Goal: Book appointment/travel/reservation

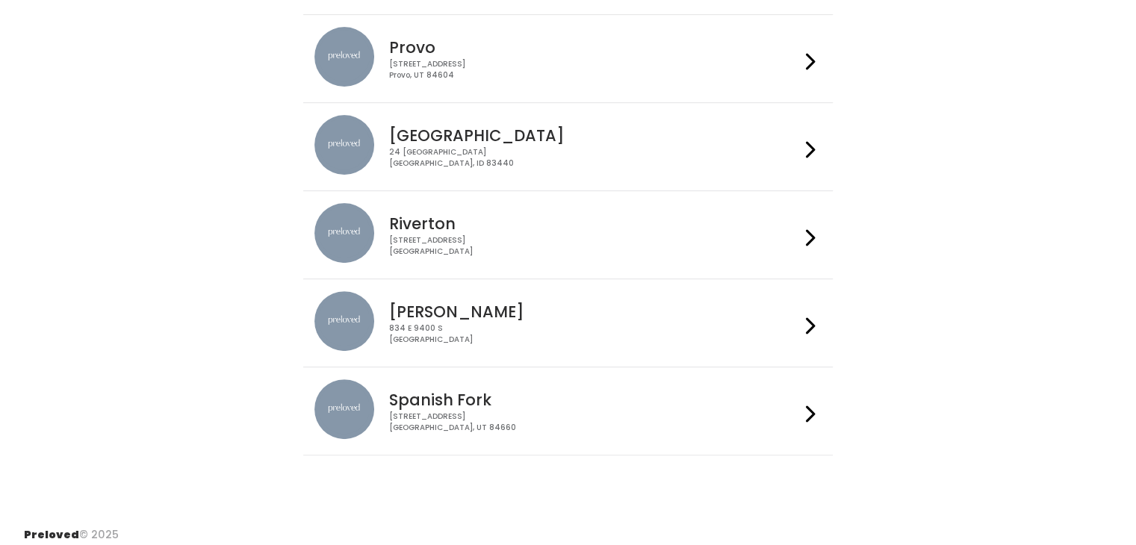
scroll to position [496, 0]
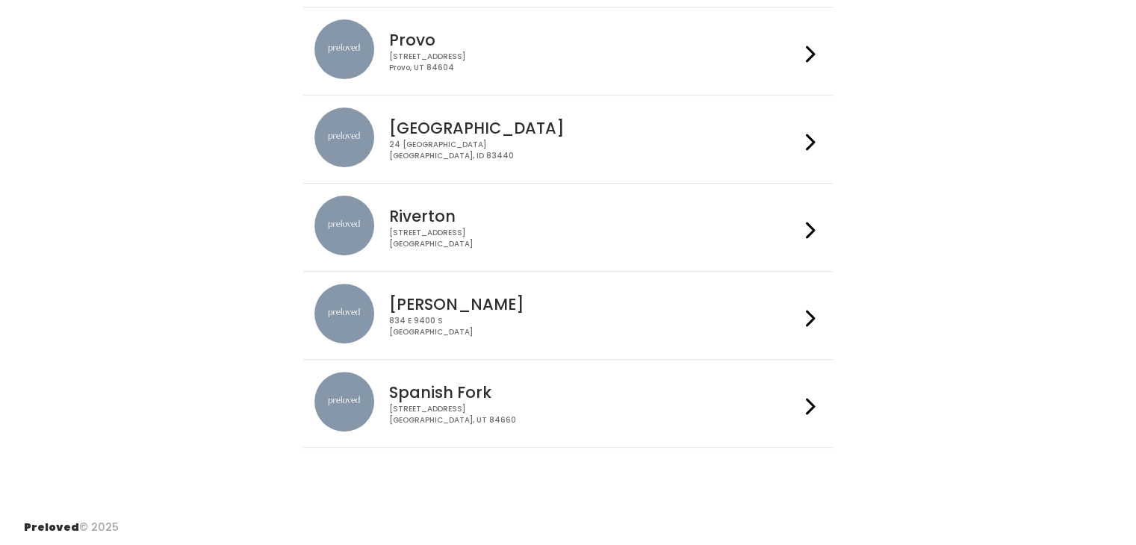
click at [490, 385] on h4 "Spanish Fork" at bounding box center [594, 392] width 411 height 17
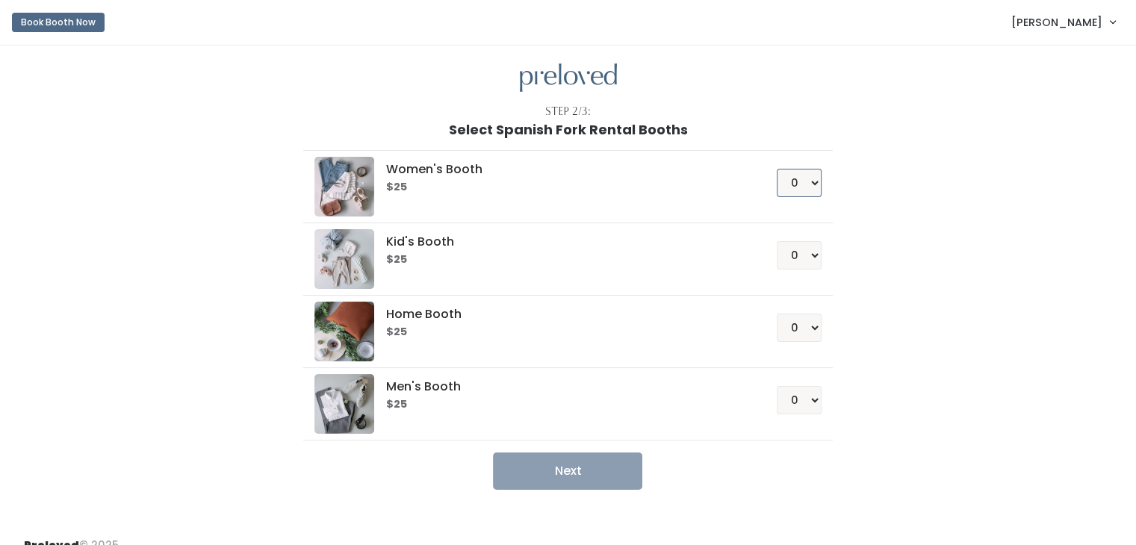
click at [810, 177] on select "0 1 2 3 4" at bounding box center [799, 183] width 45 height 28
select select "1"
click at [777, 169] on select "0 1 2 3 4" at bounding box center [799, 183] width 45 height 28
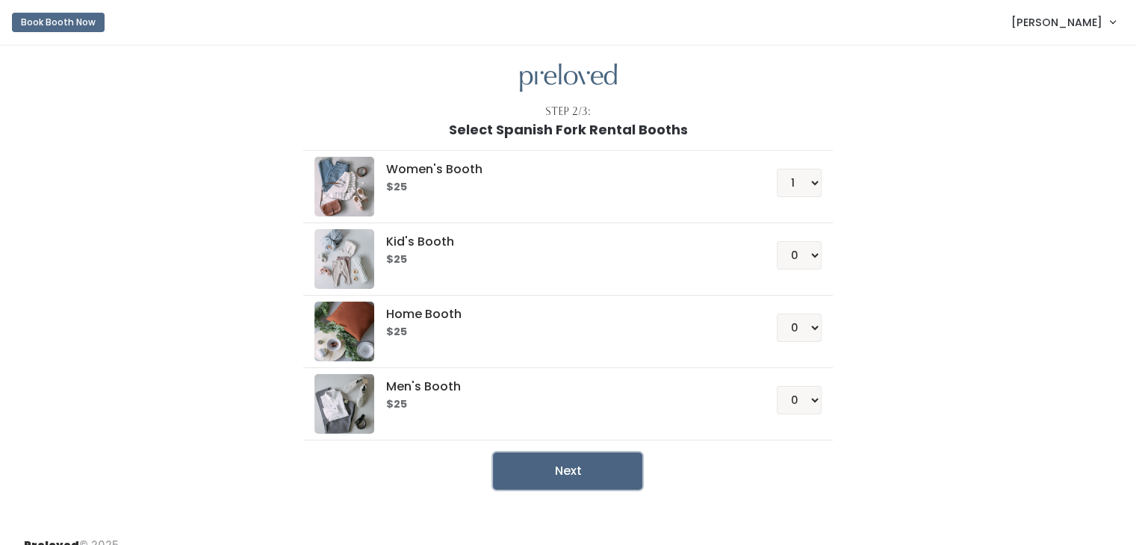
click at [598, 467] on button "Next" at bounding box center [567, 471] width 149 height 37
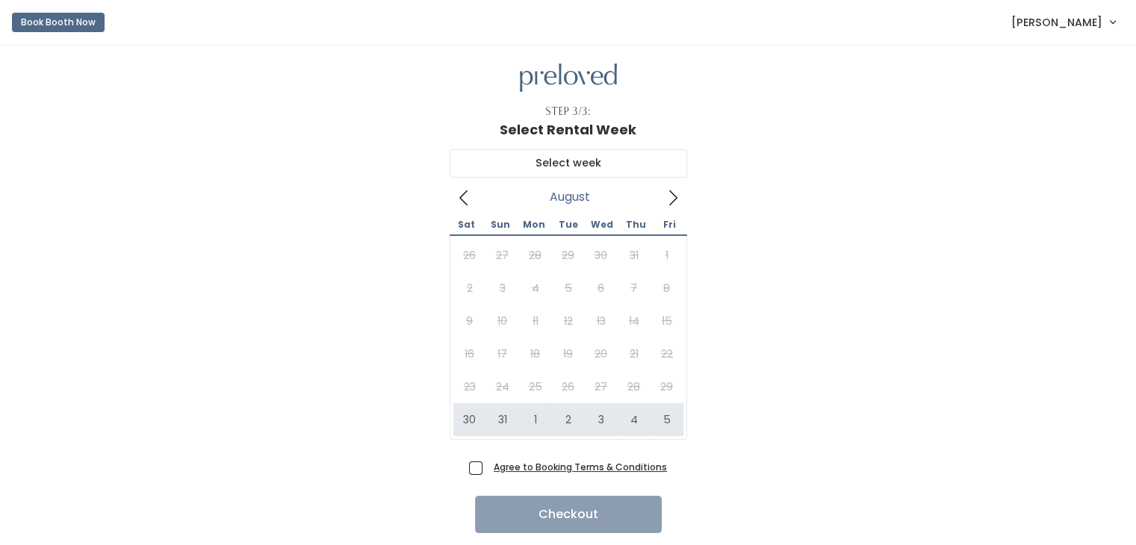
click at [71, 31] on link "Book Booth Now" at bounding box center [58, 22] width 93 height 33
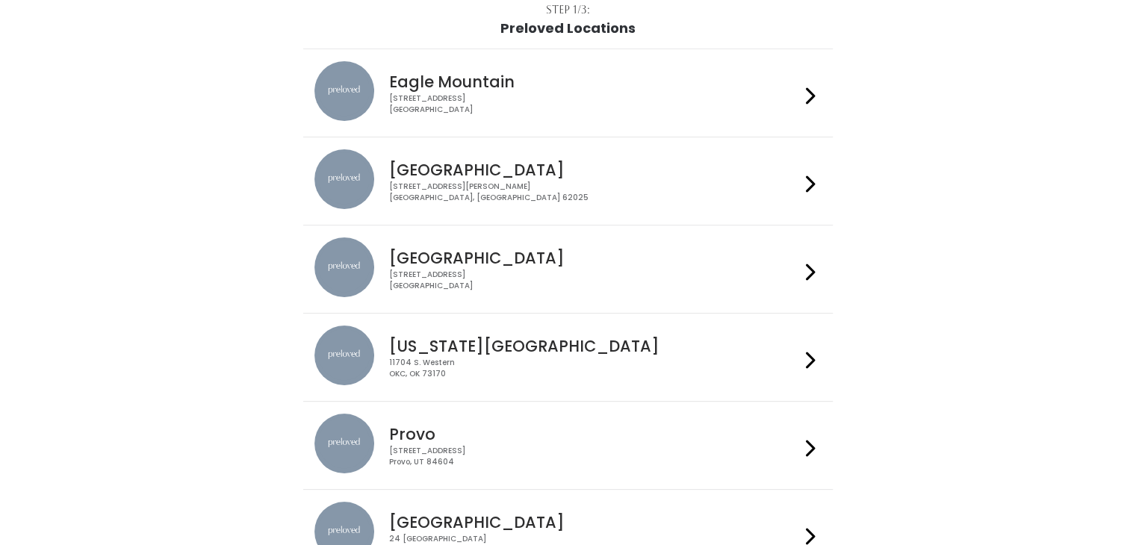
scroll to position [103, 0]
click at [588, 409] on li "Provo 230 W Cougar Blvd Provo, UT 84604" at bounding box center [568, 444] width 530 height 89
click at [545, 452] on div "230 W Cougar Blvd Provo, UT 84604" at bounding box center [594, 456] width 411 height 22
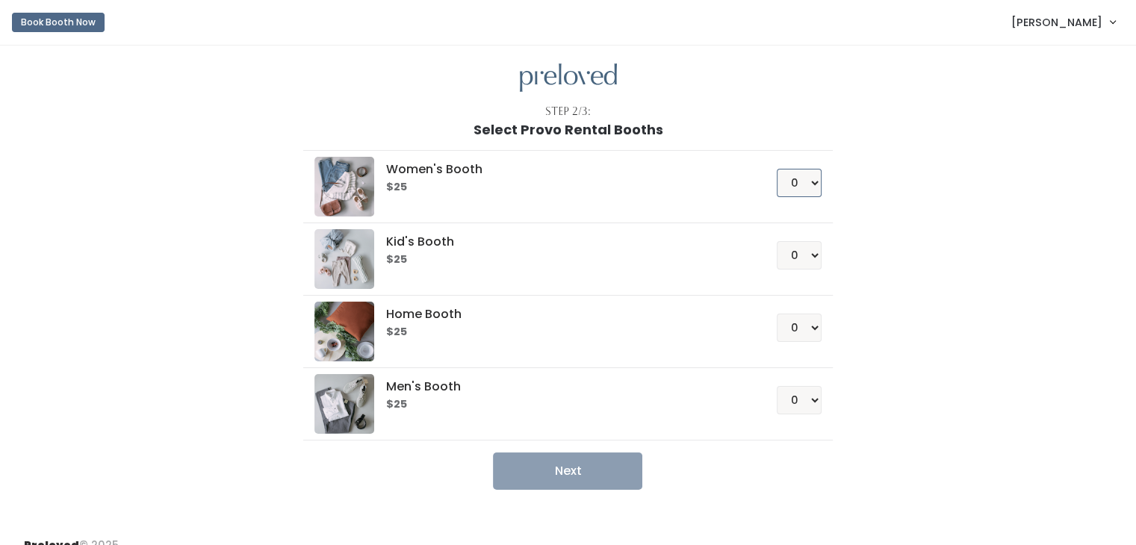
click at [806, 179] on select "0 1 2 3 4" at bounding box center [799, 183] width 45 height 28
select select "1"
click at [777, 169] on select "0 1 2 3 4" at bounding box center [799, 183] width 45 height 28
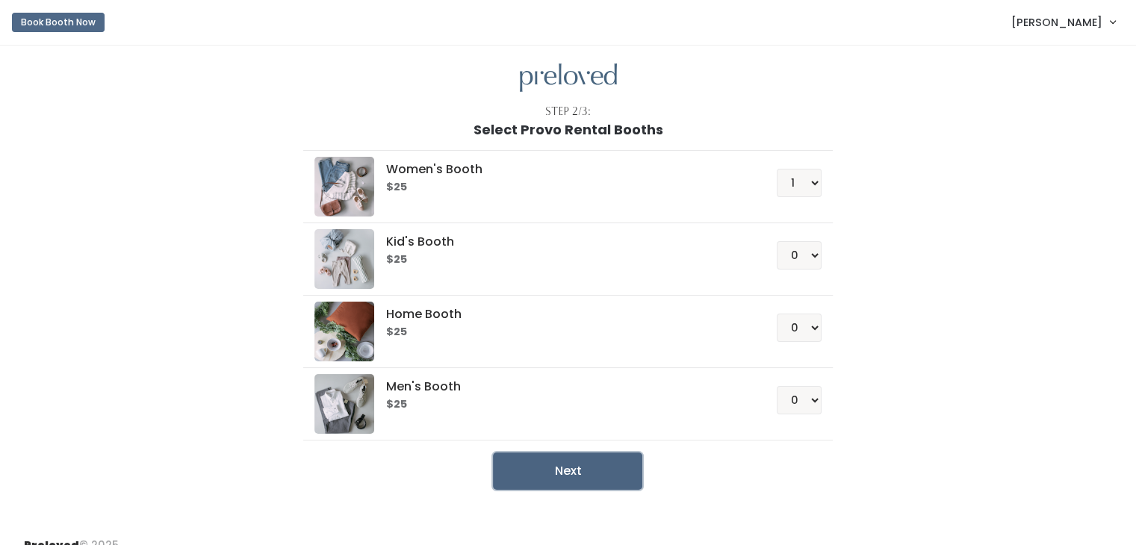
click at [604, 470] on button "Next" at bounding box center [567, 471] width 149 height 37
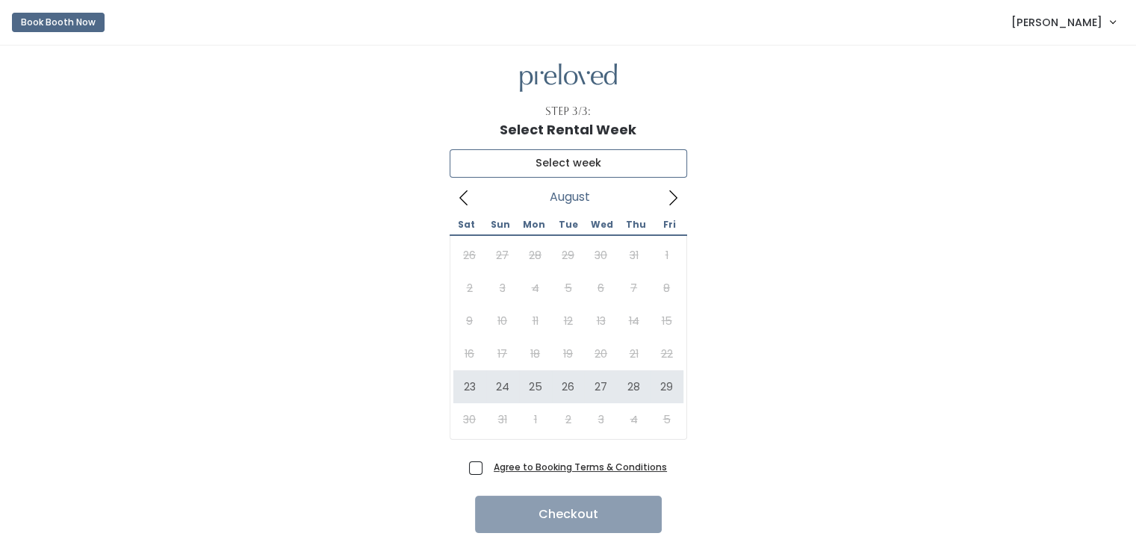
type input "August 23 to August 29"
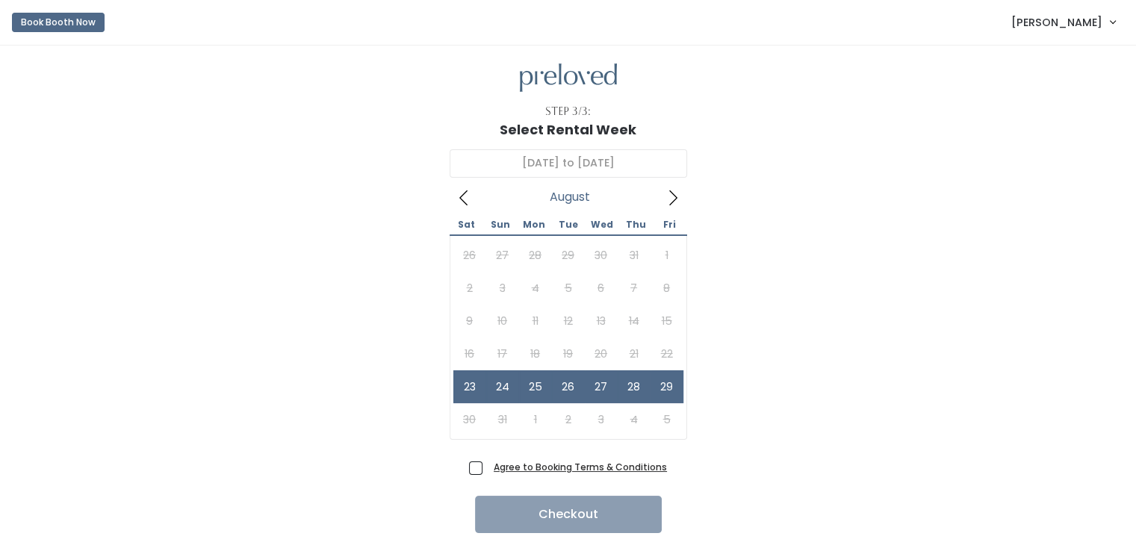
click at [488, 468] on span "Agree to Booking Terms & Conditions" at bounding box center [577, 466] width 179 height 15
click at [488, 468] on input "Agree to Booking Terms & Conditions" at bounding box center [493, 464] width 10 height 10
checkbox input "true"
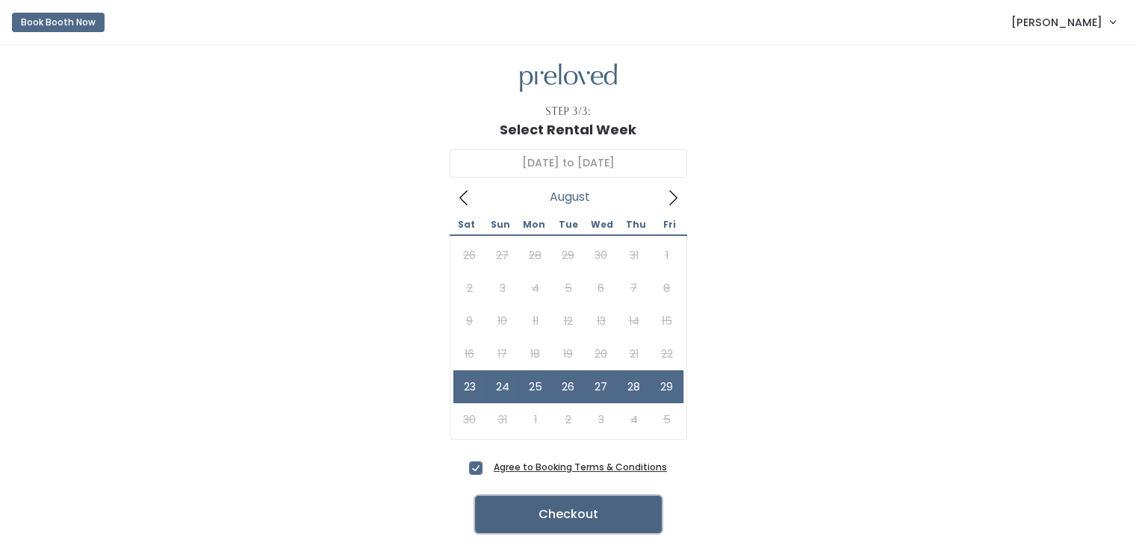
click at [579, 518] on button "Checkout" at bounding box center [568, 514] width 187 height 37
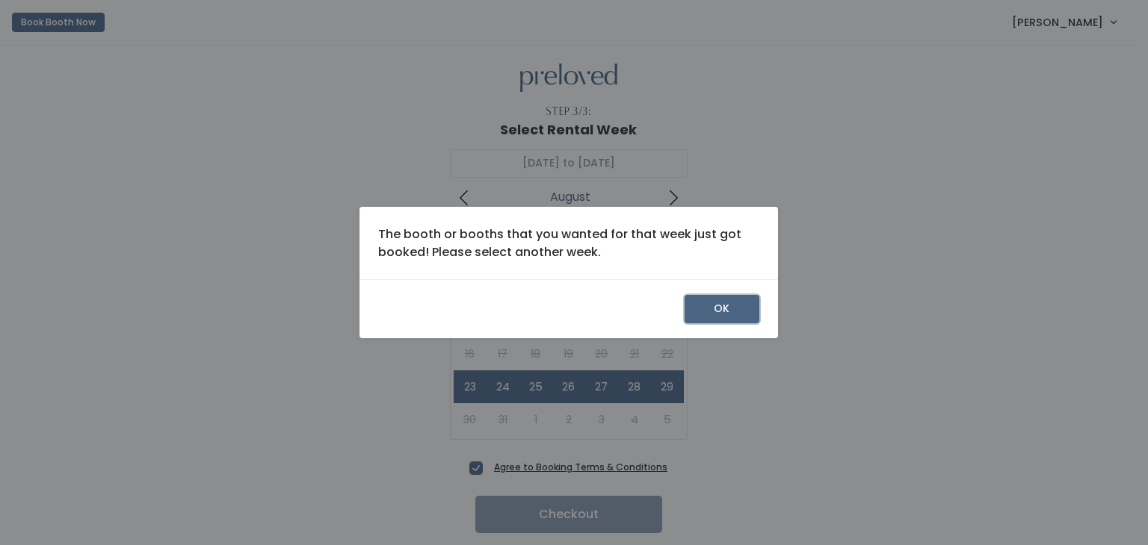
click at [711, 309] on button "OK" at bounding box center [721, 309] width 75 height 28
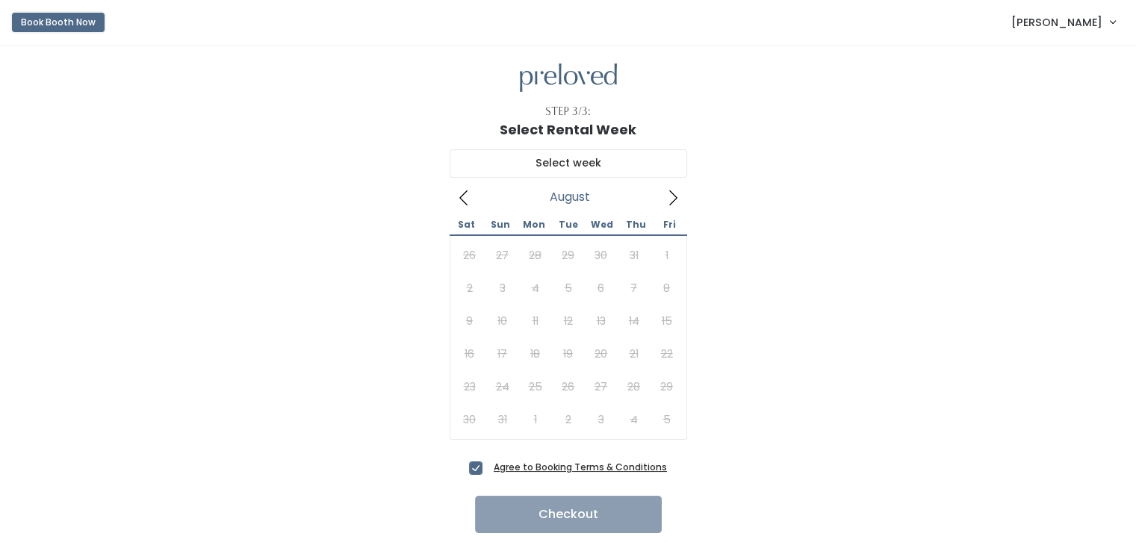
click at [43, 25] on button "Book Booth Now" at bounding box center [58, 22] width 93 height 19
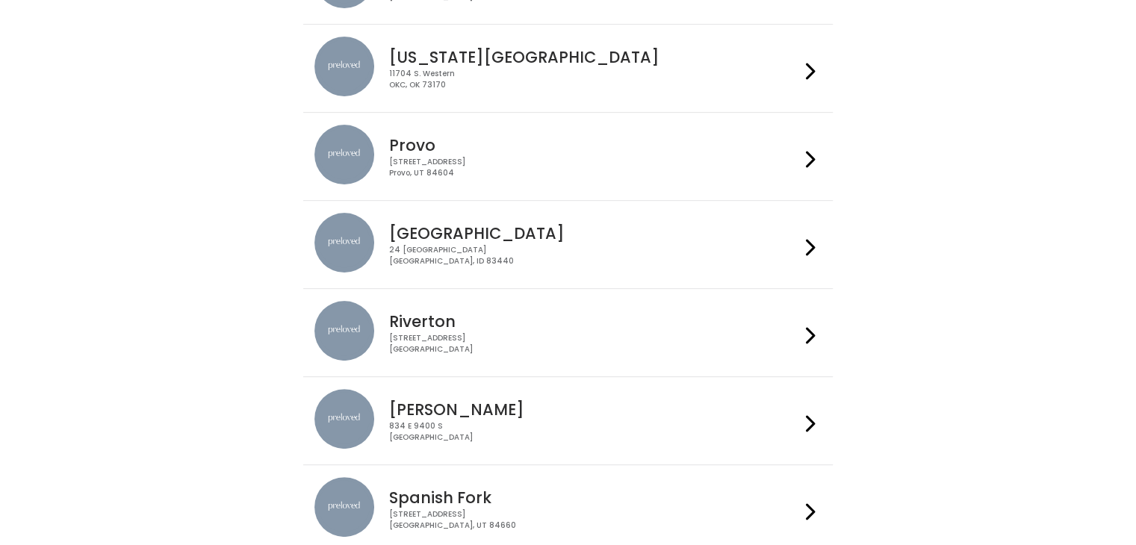
scroll to position [436, 0]
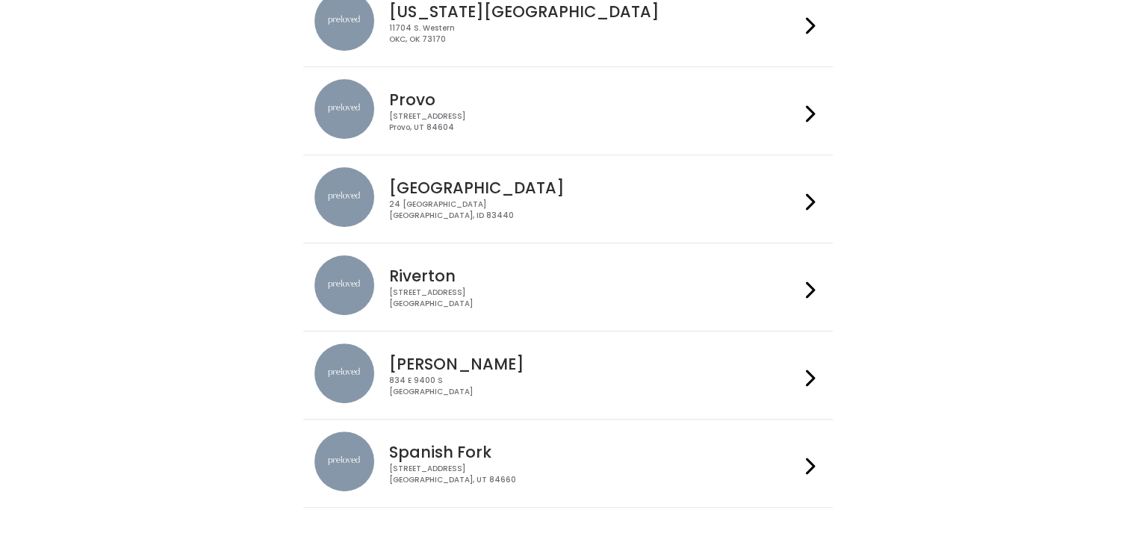
click at [604, 126] on div "[STREET_ADDRESS]" at bounding box center [594, 122] width 411 height 22
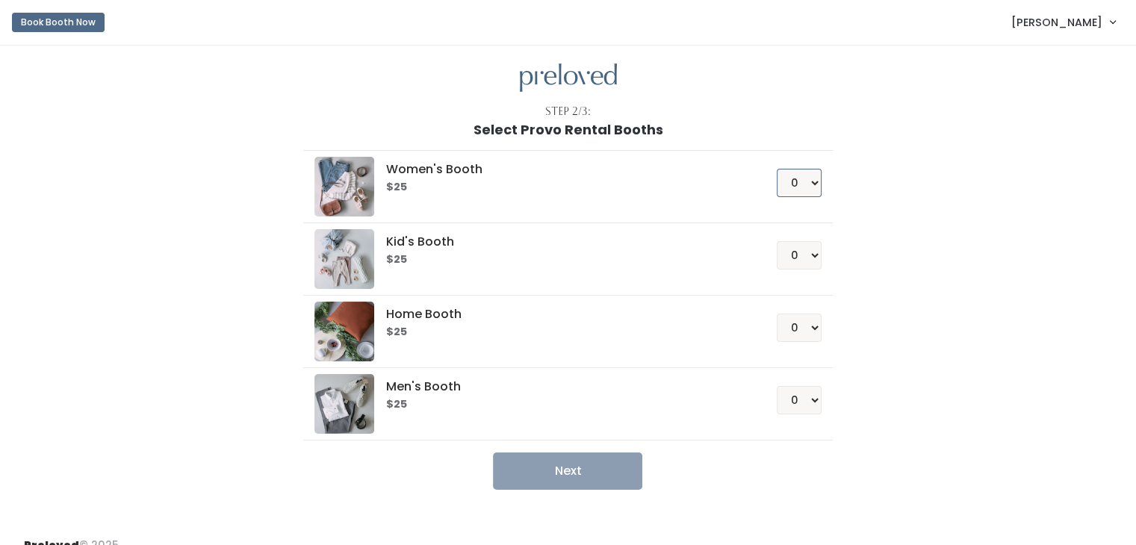
click at [814, 182] on select "0 1 2 3 4" at bounding box center [799, 183] width 45 height 28
select select "1"
click at [777, 169] on select "0 1 2 3 4" at bounding box center [799, 183] width 45 height 28
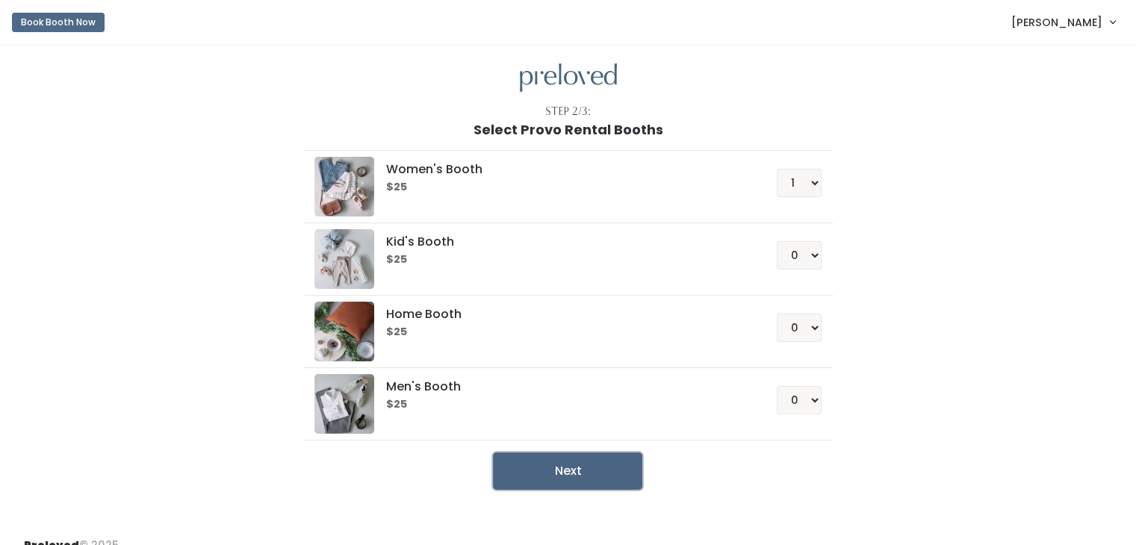
click at [580, 461] on button "Next" at bounding box center [567, 471] width 149 height 37
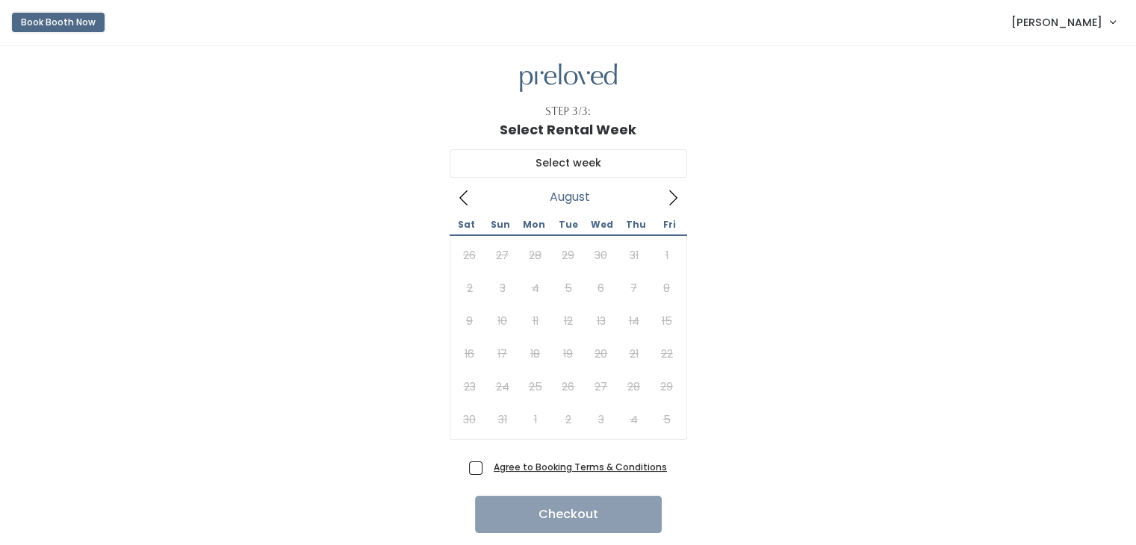
click at [78, 22] on button "Book Booth Now" at bounding box center [58, 22] width 93 height 19
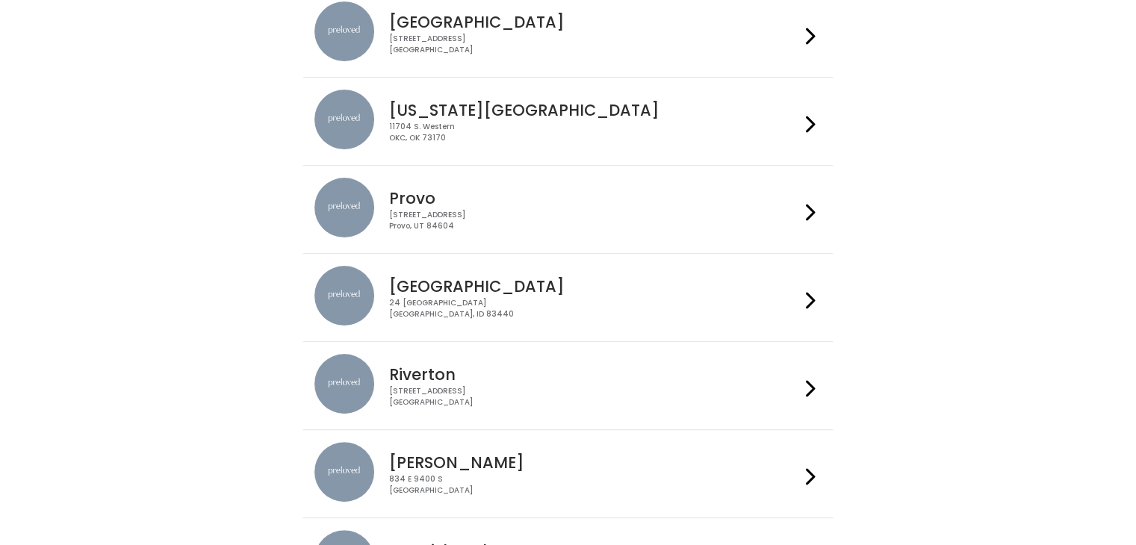
scroll to position [496, 0]
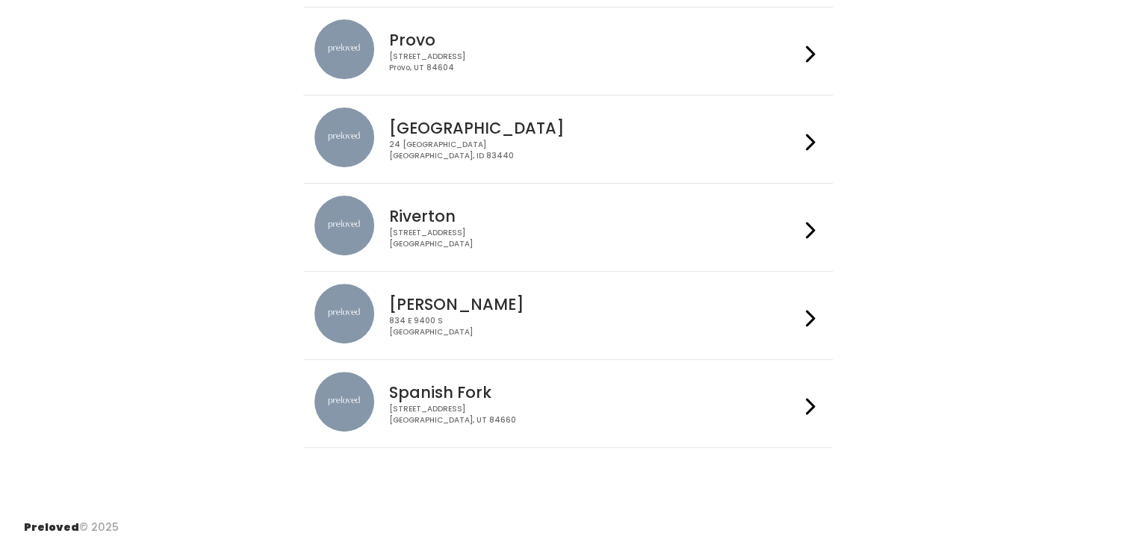
click at [556, 384] on h4 "Spanish Fork" at bounding box center [594, 392] width 411 height 17
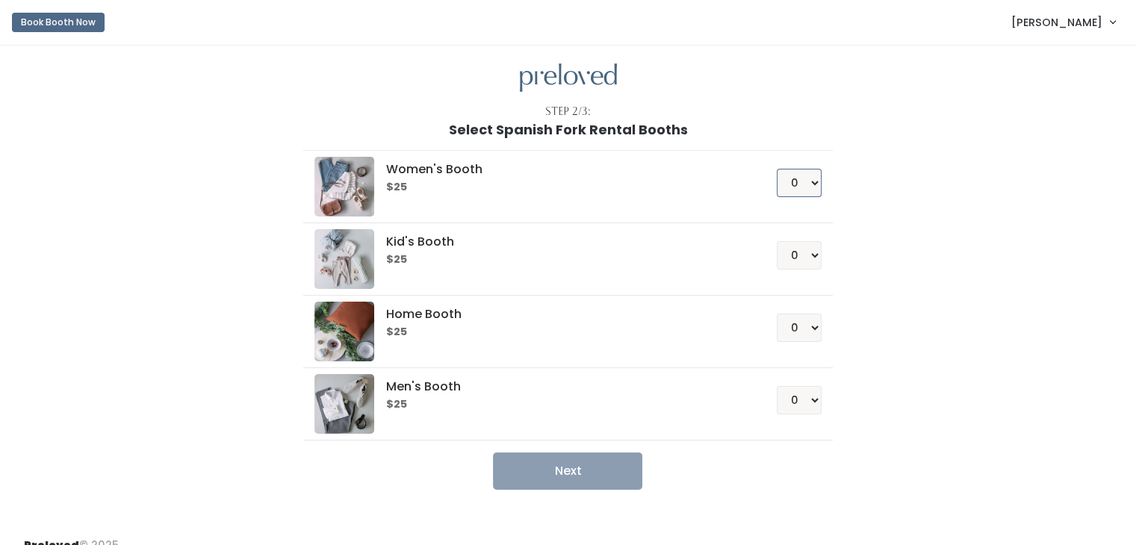
click at [793, 189] on select "0 1 2 3 4" at bounding box center [799, 183] width 45 height 28
select select "1"
click at [777, 169] on select "0 1 2 3 4" at bounding box center [799, 183] width 45 height 28
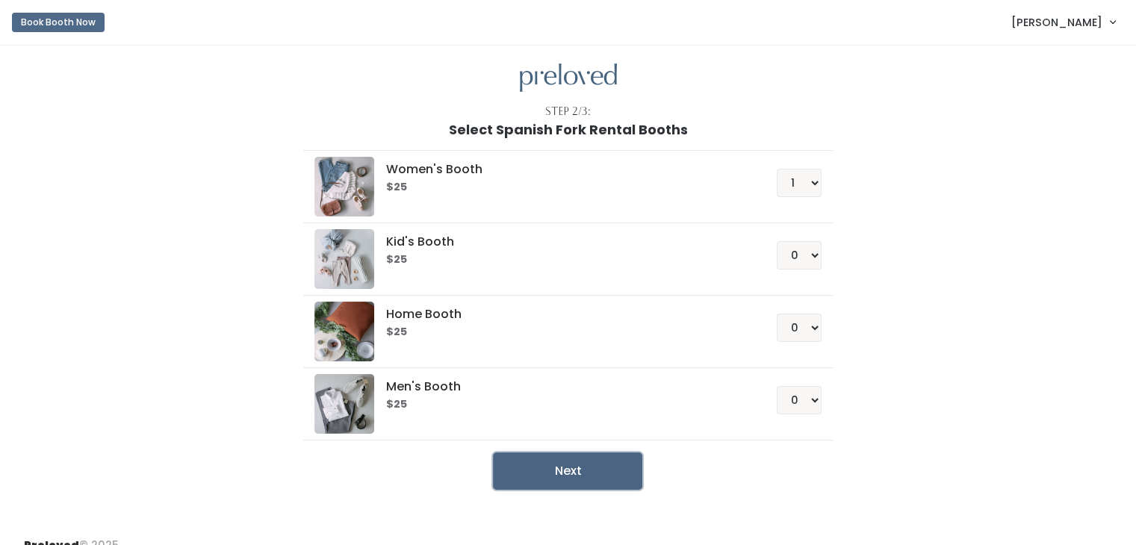
click at [595, 459] on button "Next" at bounding box center [567, 471] width 149 height 37
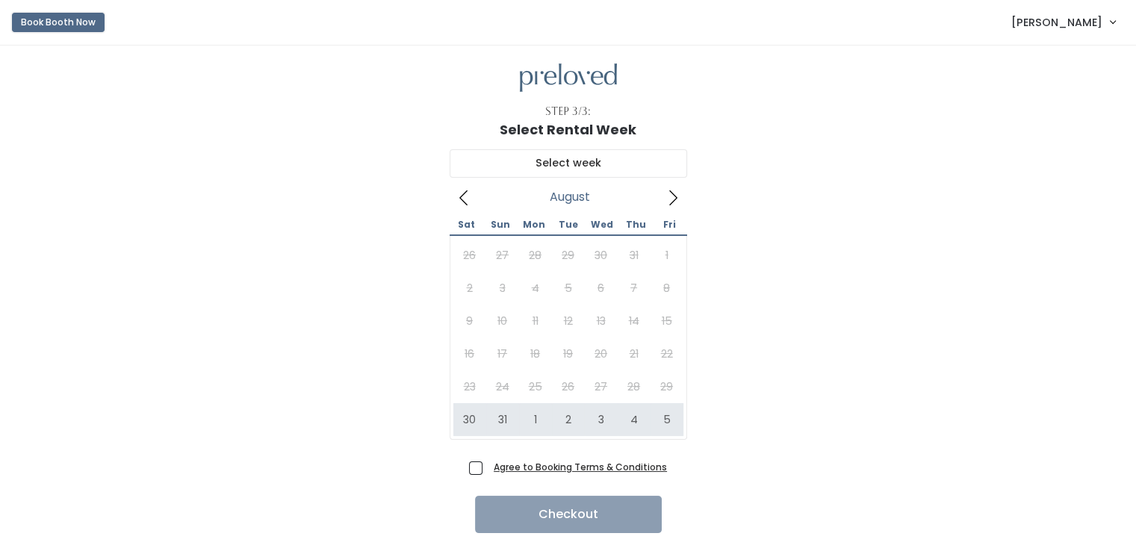
click at [37, 25] on button "Book Booth Now" at bounding box center [58, 22] width 93 height 19
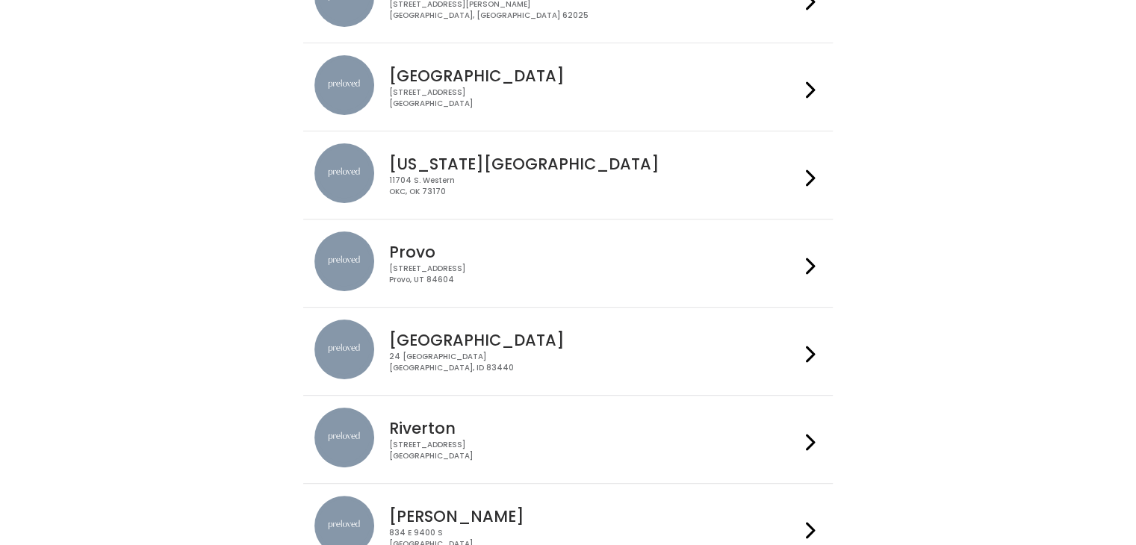
scroll to position [290, 0]
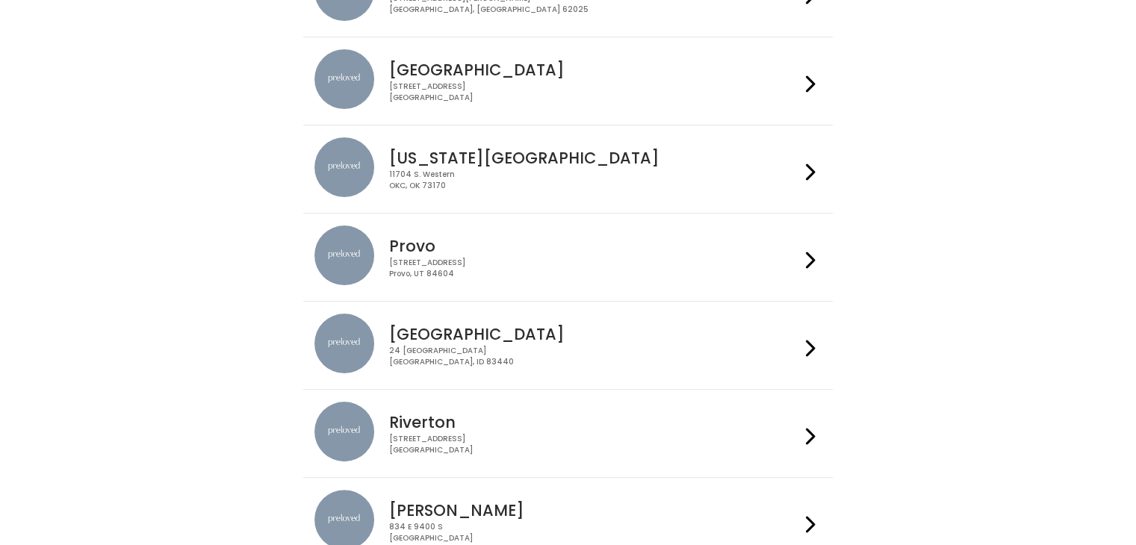
click at [712, 255] on div "Provo [STREET_ADDRESS]" at bounding box center [591, 253] width 417 height 54
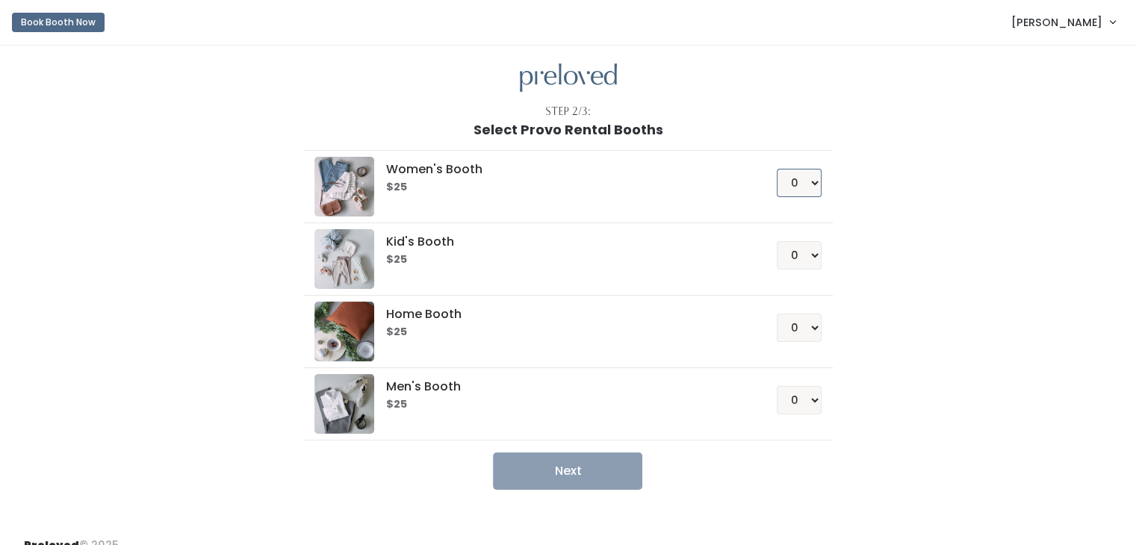
click at [808, 178] on select "0 1 2 3 4" at bounding box center [799, 183] width 45 height 28
select select "1"
click at [777, 169] on select "0 1 2 3 4" at bounding box center [799, 183] width 45 height 28
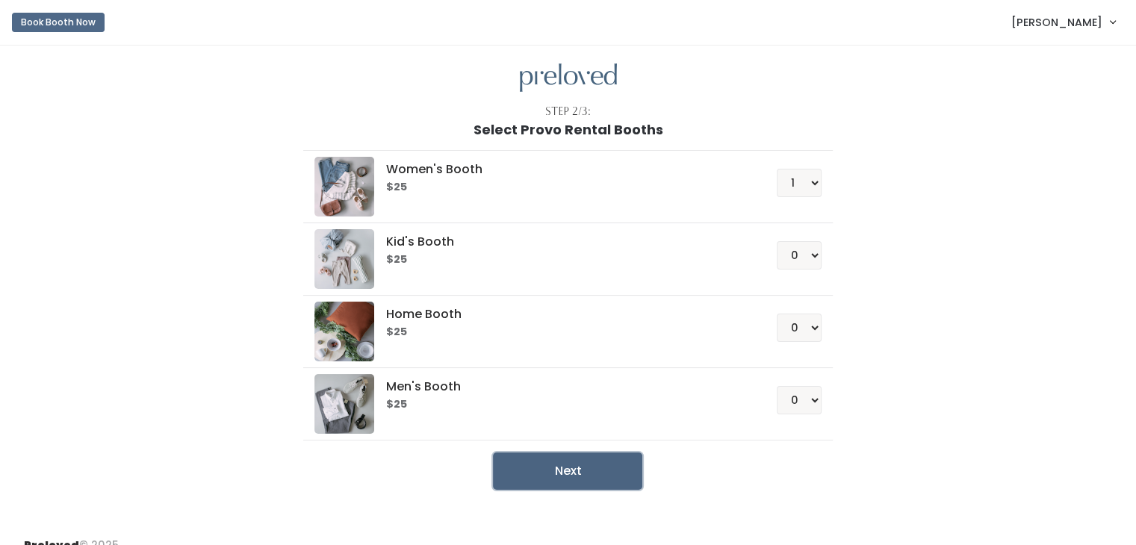
click at [569, 469] on button "Next" at bounding box center [567, 471] width 149 height 37
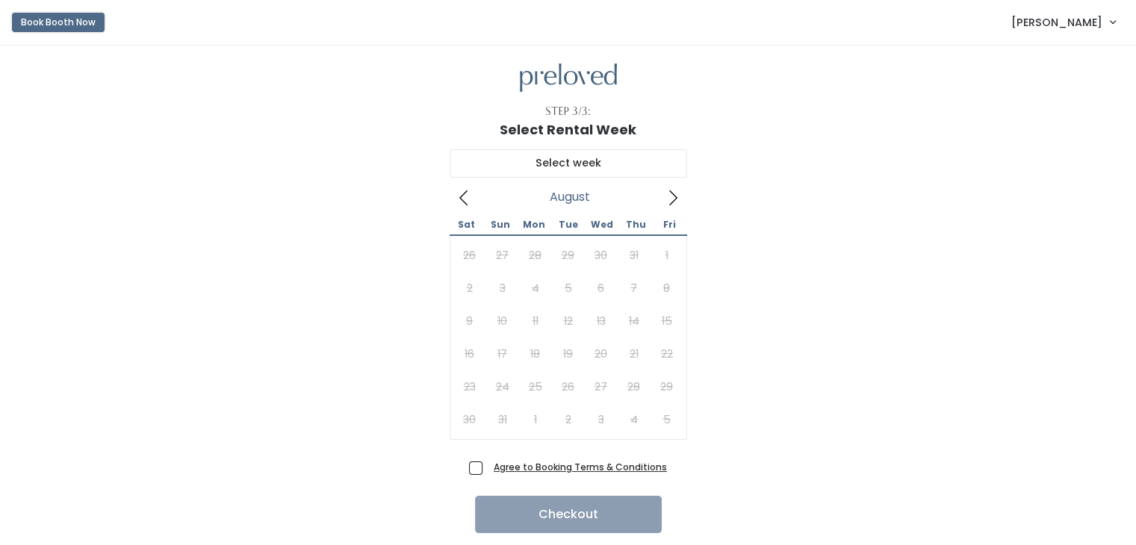
click at [96, 27] on button "Book Booth Now" at bounding box center [58, 22] width 93 height 19
